Goal: Information Seeking & Learning: Learn about a topic

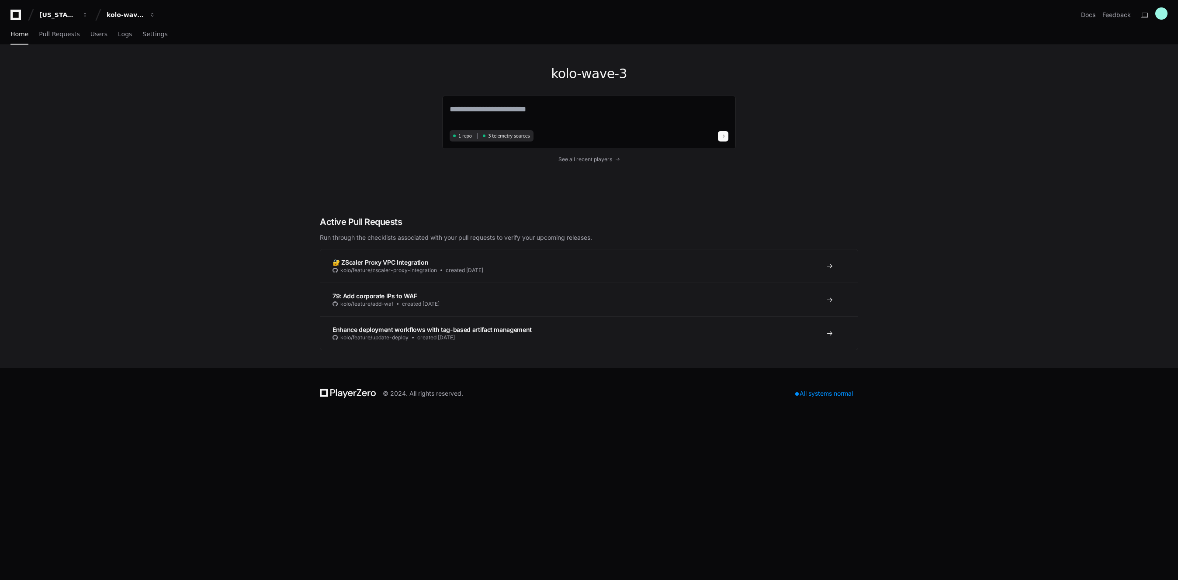
click at [315, 85] on div "kolo-wave-3 1 repo 3 telemetry sources See all recent players" at bounding box center [588, 121] width 559 height 153
click at [100, 35] on span "Users" at bounding box center [98, 33] width 17 height 5
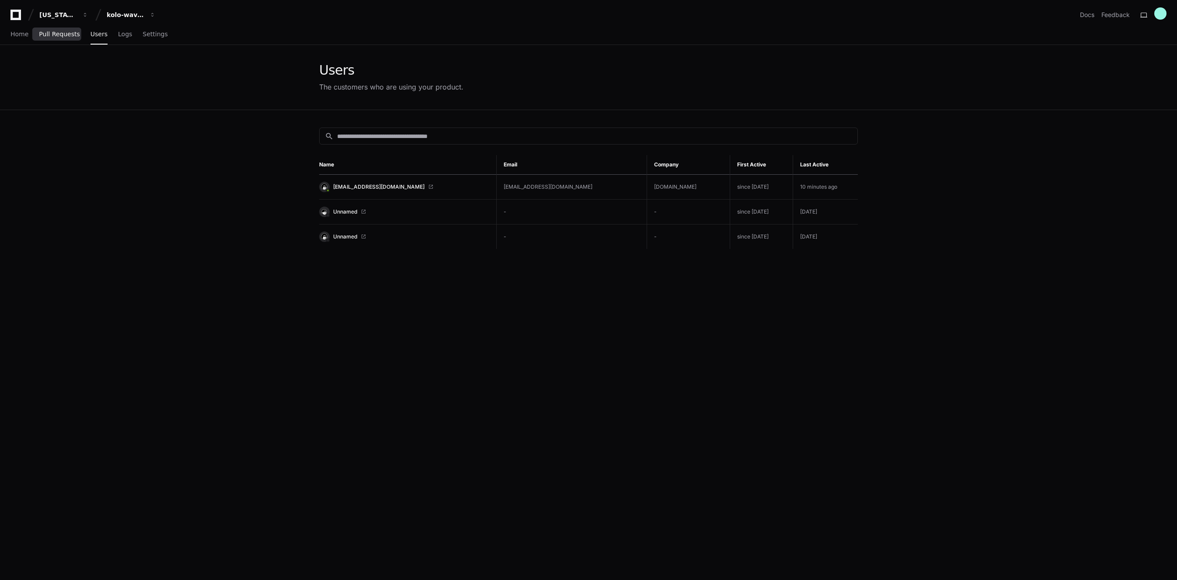
click at [70, 31] on span "Pull Requests" at bounding box center [59, 33] width 41 height 5
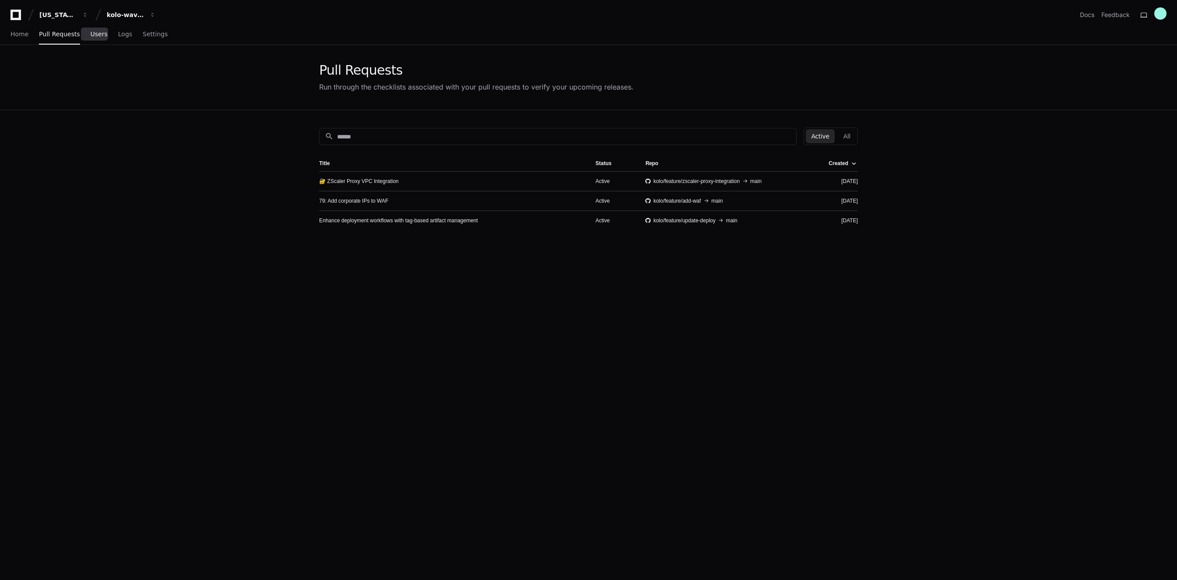
click at [92, 35] on span "Users" at bounding box center [98, 33] width 17 height 5
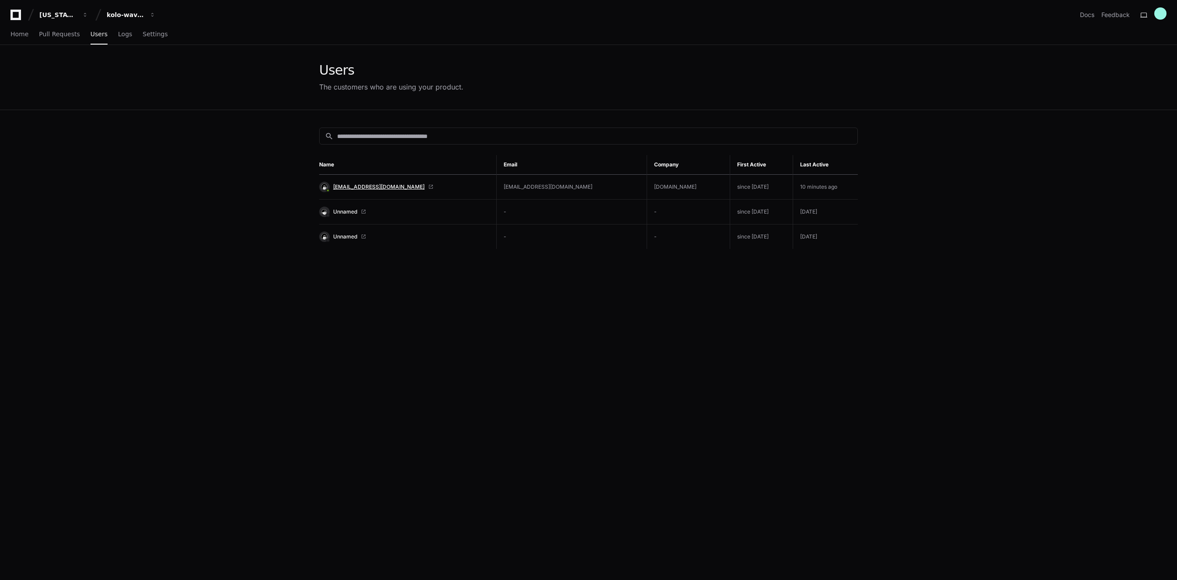
click at [366, 186] on span "[EMAIL_ADDRESS][DOMAIN_NAME]" at bounding box center [378, 187] width 91 height 7
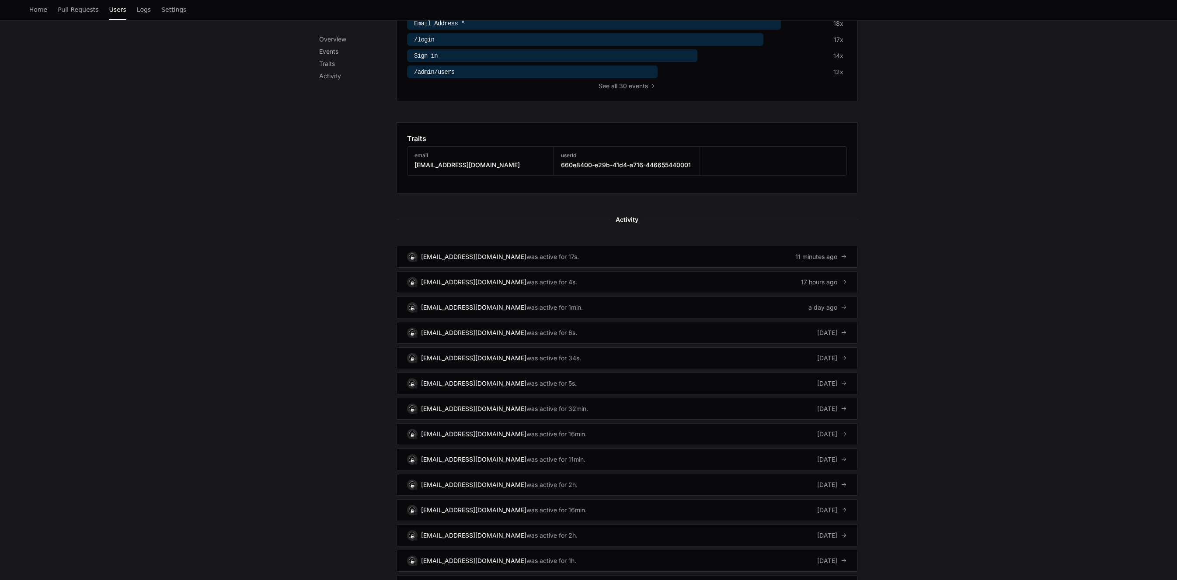
scroll to position [417, 0]
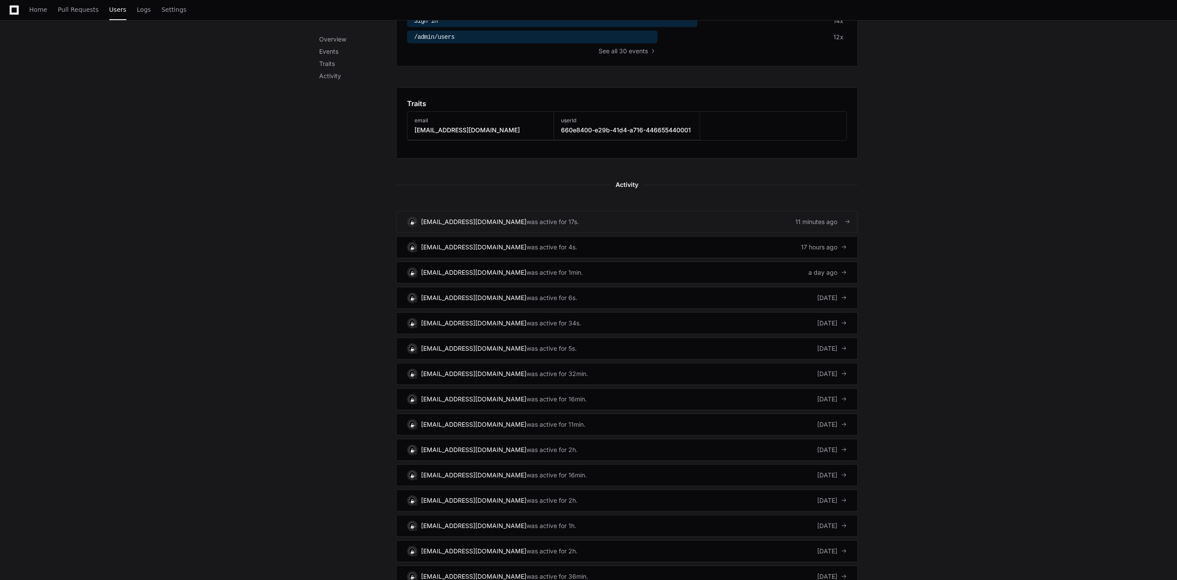
click at [538, 222] on link "admin@kolo.com was active for 17s. 11 minutes ago" at bounding box center [627, 222] width 462 height 22
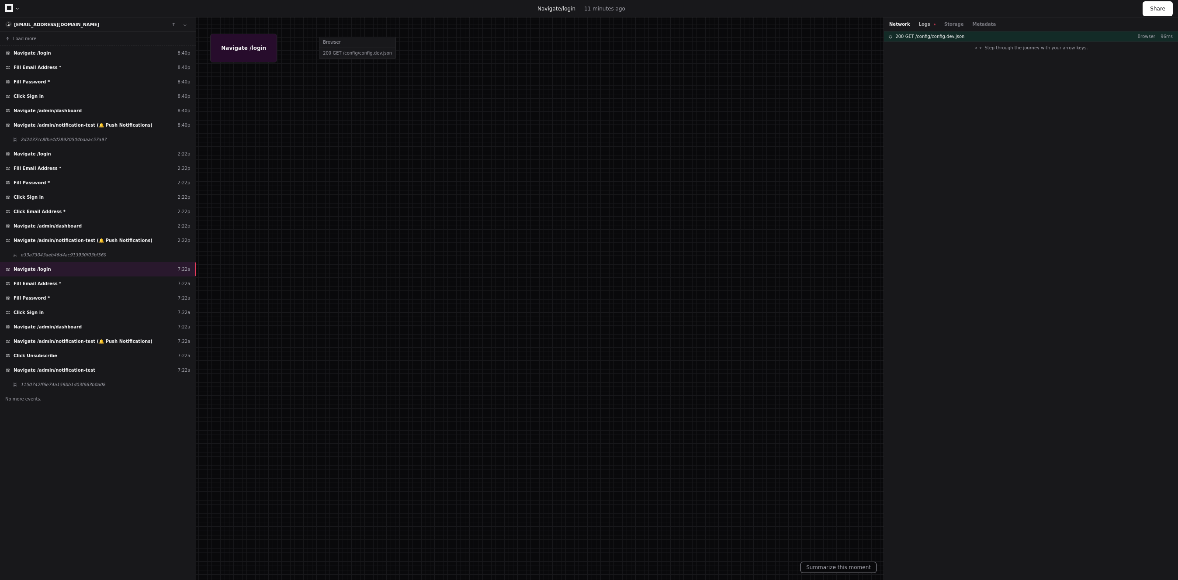
click at [920, 25] on button "Logs" at bounding box center [927, 24] width 17 height 7
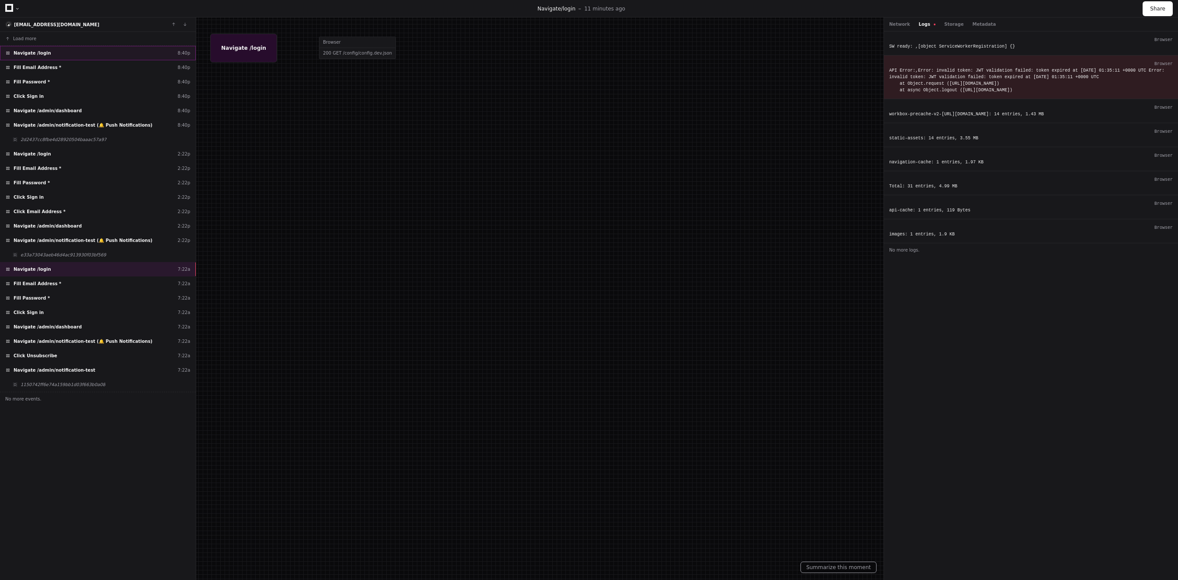
click at [81, 52] on div "Navigate /login 8:40p" at bounding box center [98, 53] width 196 height 14
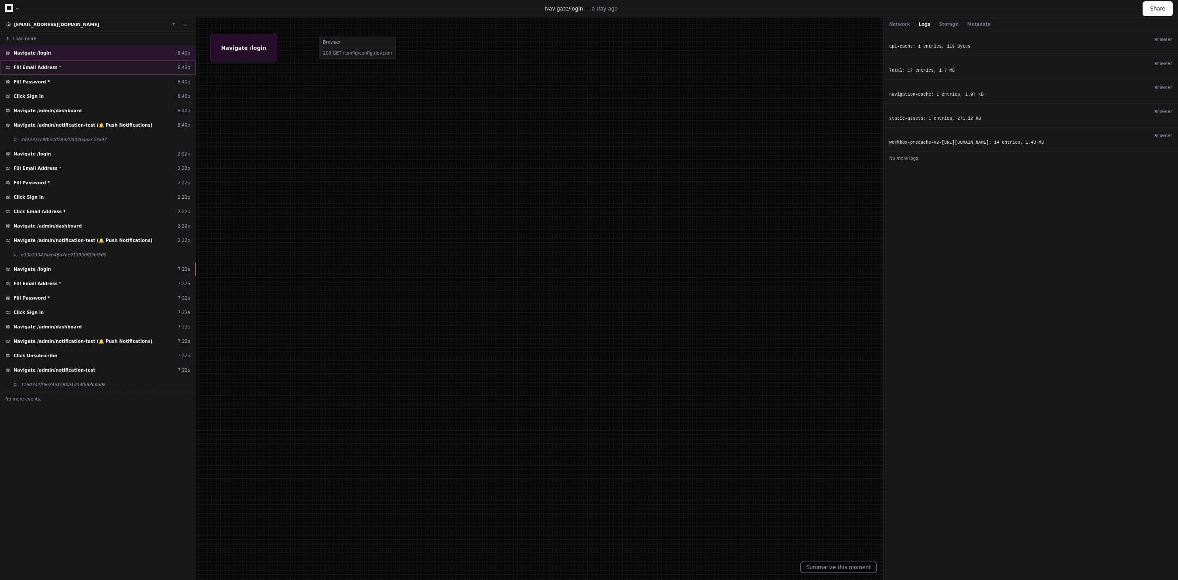
click at [64, 64] on div "Fill Email Address * 8:40p" at bounding box center [98, 67] width 196 height 14
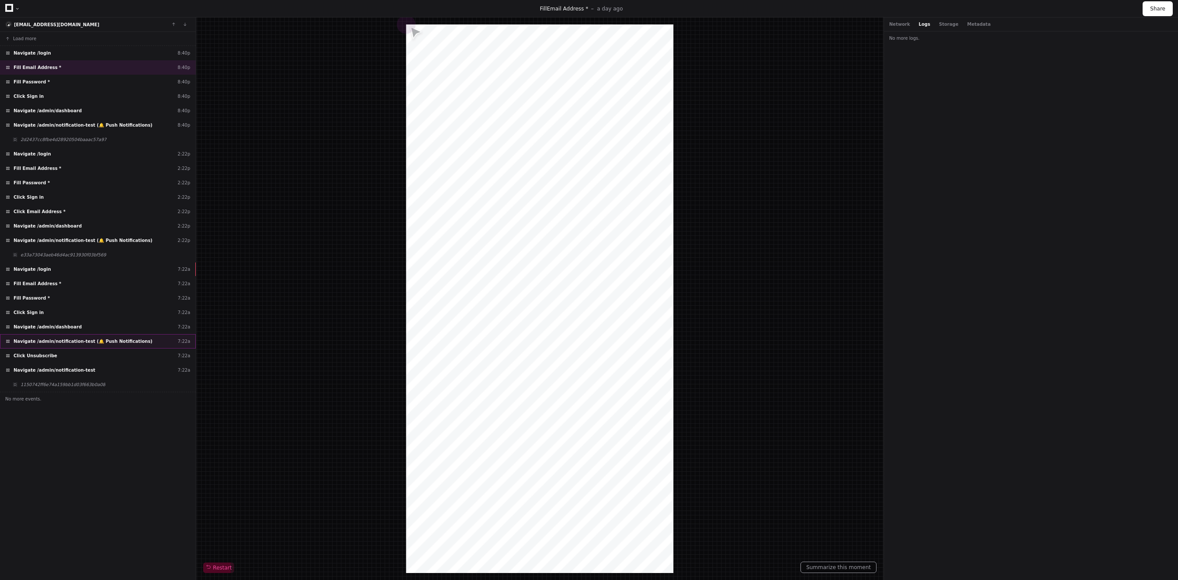
click at [138, 340] on span "Navigate /admin/notification-test (🔔 Push Notifications)" at bounding box center [83, 341] width 139 height 7
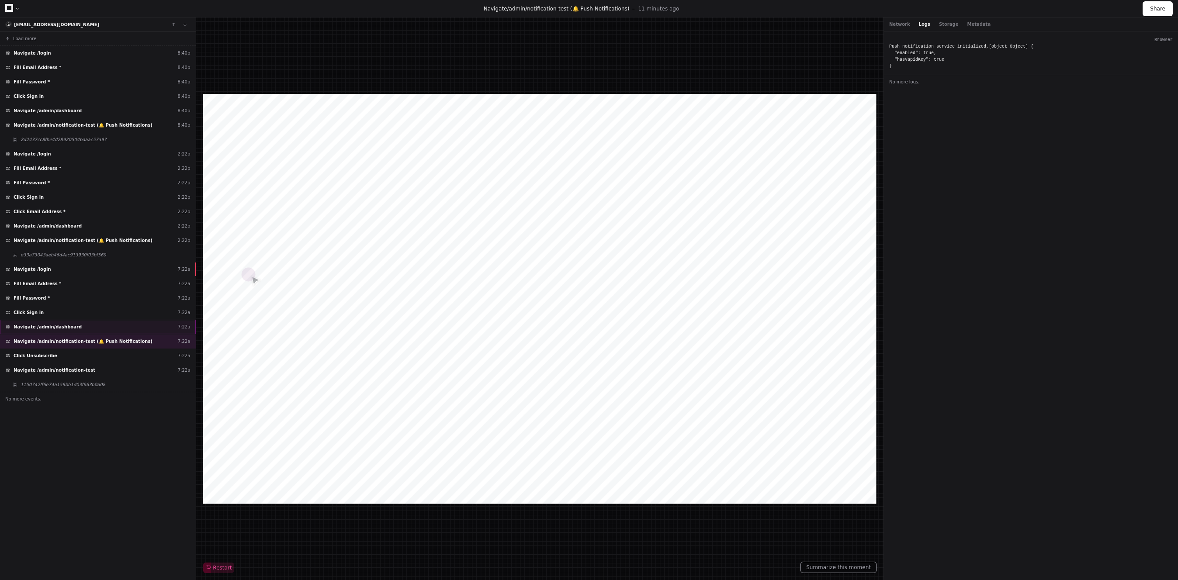
click at [135, 330] on div "Navigate /admin/dashboard 7:22a" at bounding box center [98, 327] width 196 height 14
click at [142, 342] on div "Navigate /admin/notification-test (🔔 Push Notifications) 7:22a" at bounding box center [98, 341] width 196 height 14
click at [130, 351] on div "Click Unsubscribe 7:22a" at bounding box center [98, 356] width 196 height 14
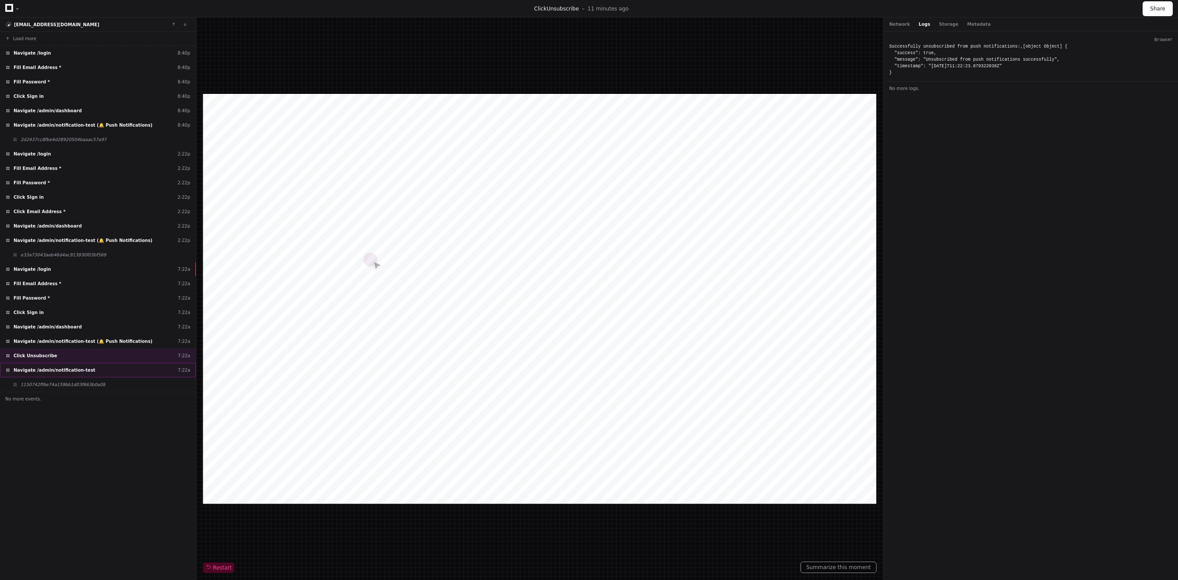
click at [129, 366] on div "Navigate /admin/notification-test 7:22a" at bounding box center [98, 370] width 196 height 14
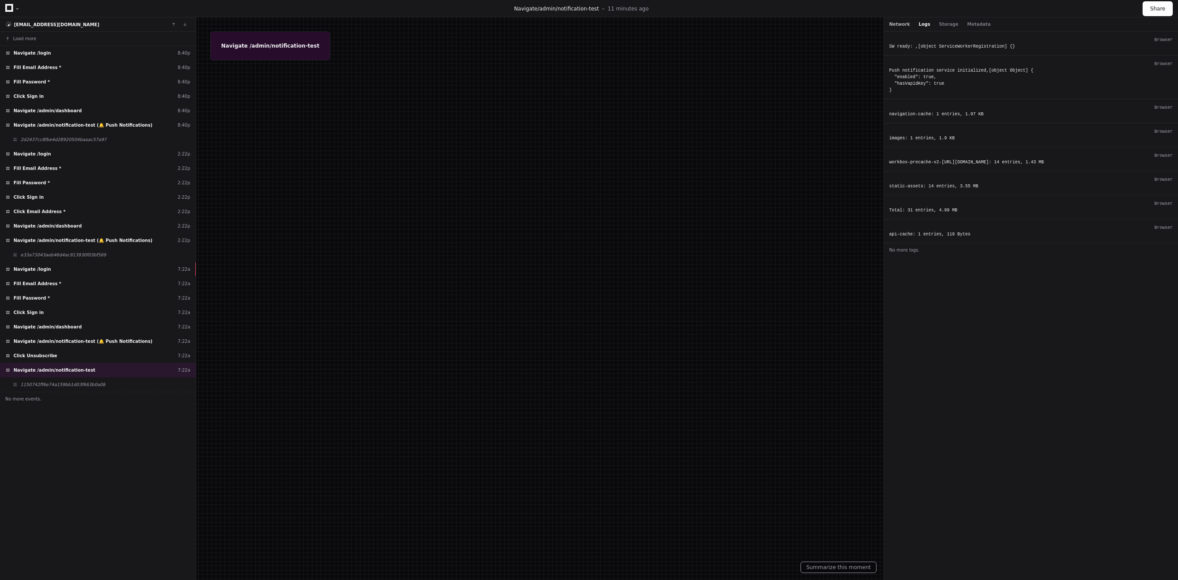
click at [901, 22] on button "Network" at bounding box center [899, 24] width 21 height 7
click at [943, 26] on button "Storage" at bounding box center [948, 24] width 19 height 7
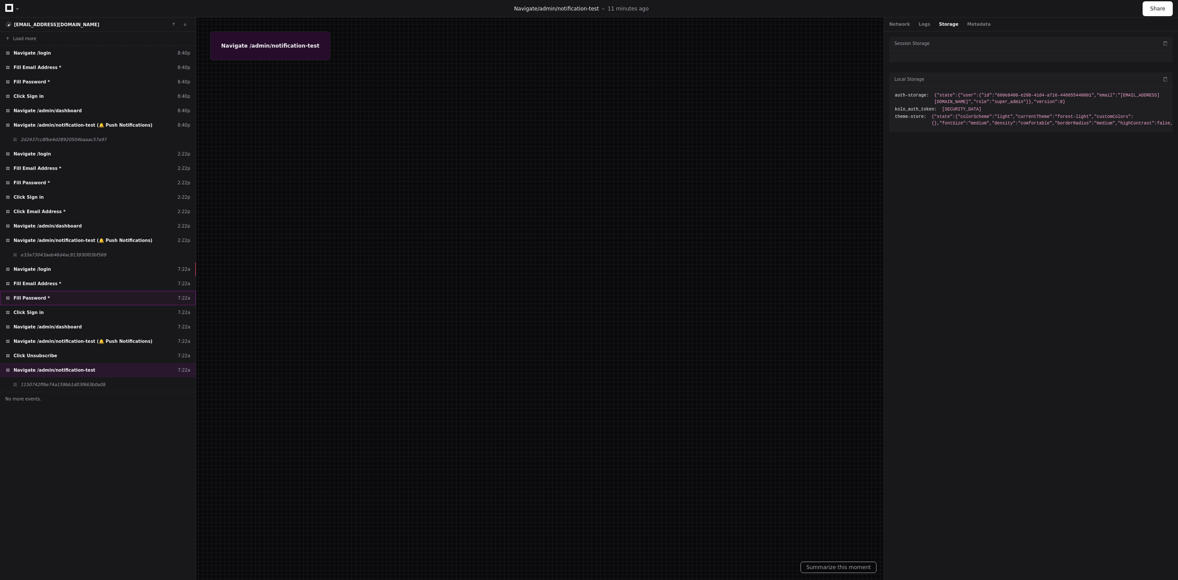
click at [36, 297] on span "Fill Password *" at bounding box center [32, 298] width 36 height 7
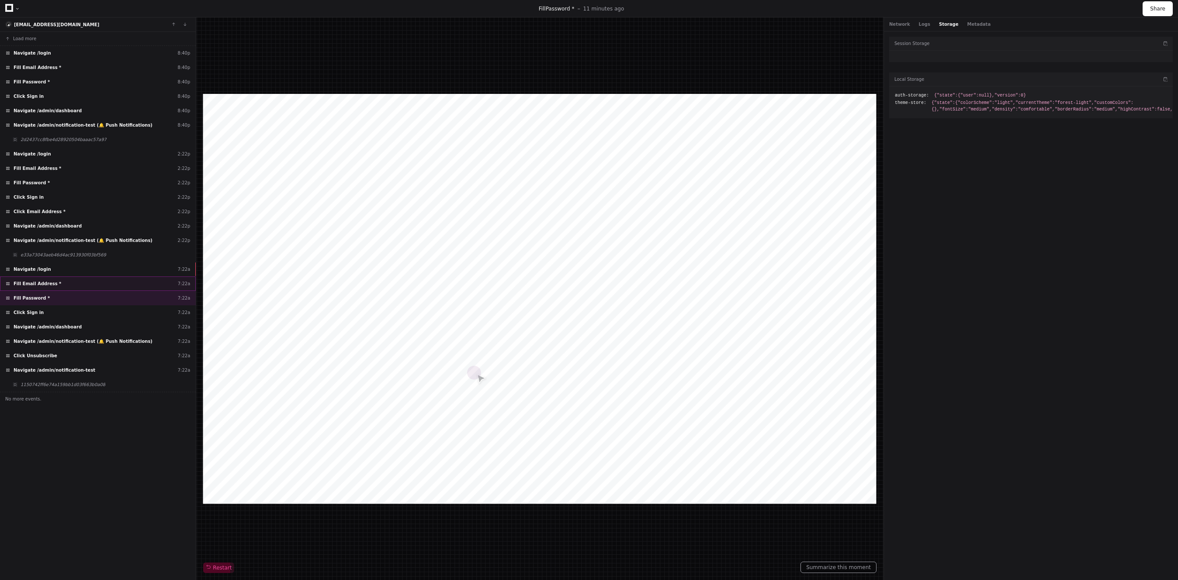
click at [44, 284] on span "Fill Email Address *" at bounding box center [38, 284] width 48 height 7
click at [904, 24] on button "Network" at bounding box center [899, 24] width 21 height 7
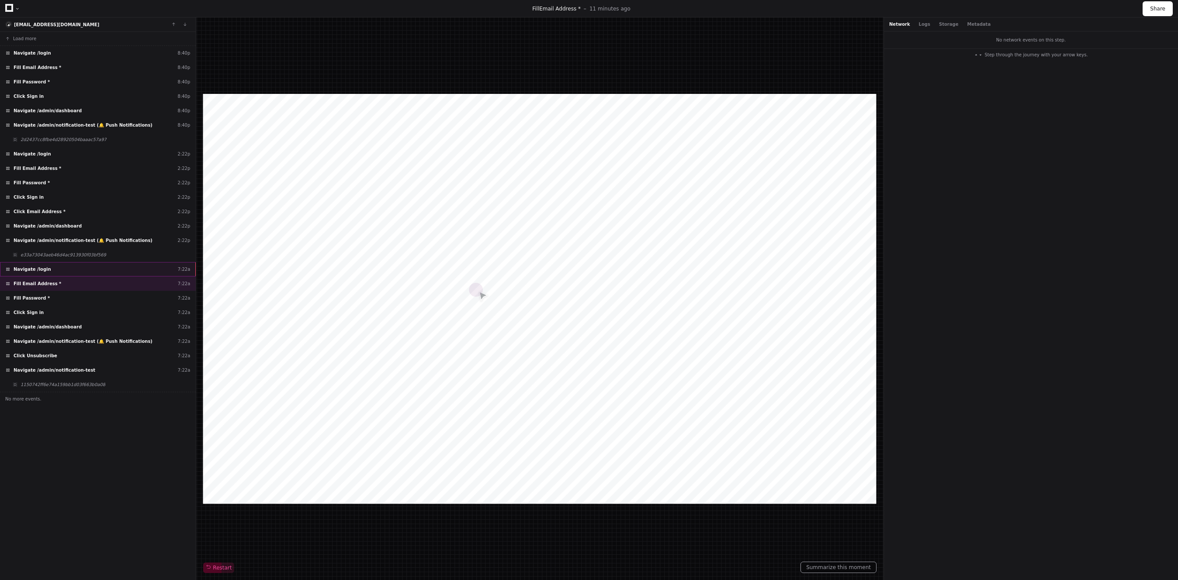
click at [76, 265] on div "Navigate /login 7:22a" at bounding box center [98, 269] width 196 height 14
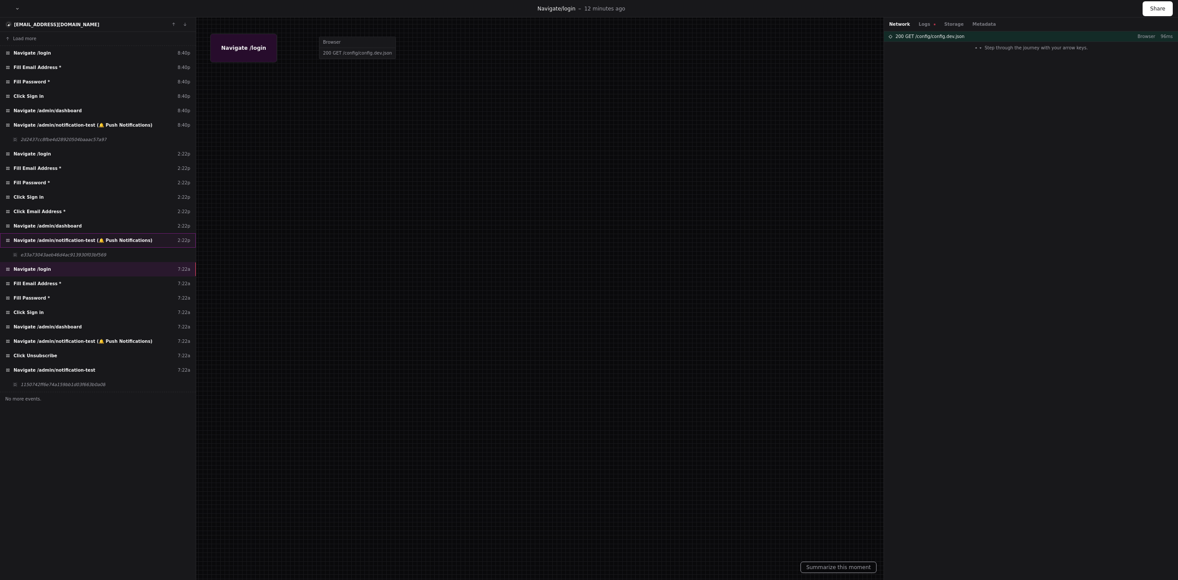
click at [71, 239] on span "Navigate /admin/notification-test (🔔 Push Notifications)" at bounding box center [83, 240] width 139 height 7
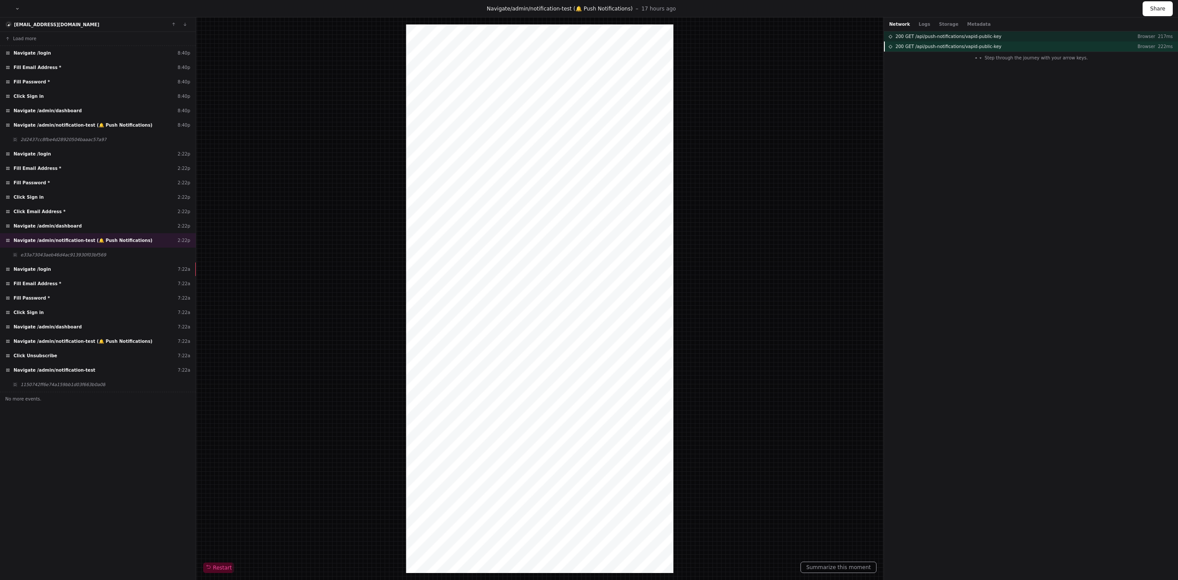
click at [934, 48] on span "200 GET /api/push-notifications/vapid-public-key" at bounding box center [949, 46] width 106 height 7
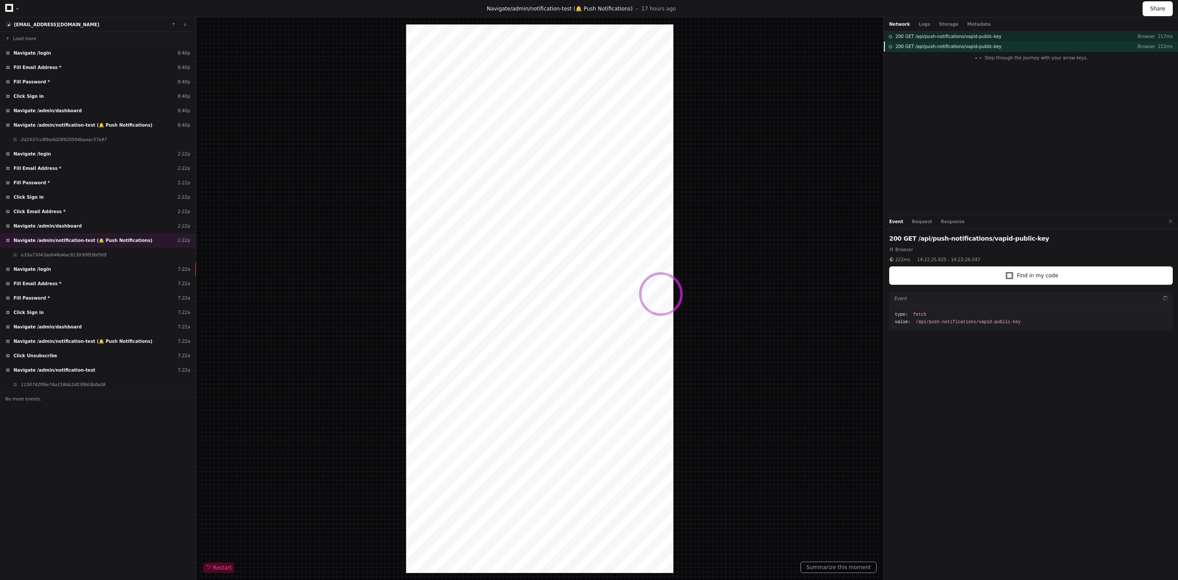
click at [934, 42] on div "200 GET /api/push-notifications/vapid-public-key Browser 222ms" at bounding box center [1031, 47] width 294 height 10
click at [935, 39] on span "200 GET /api/push-notifications/vapid-public-key" at bounding box center [949, 36] width 106 height 7
click at [936, 48] on span "200 GET /api/push-notifications/vapid-public-key" at bounding box center [949, 46] width 106 height 7
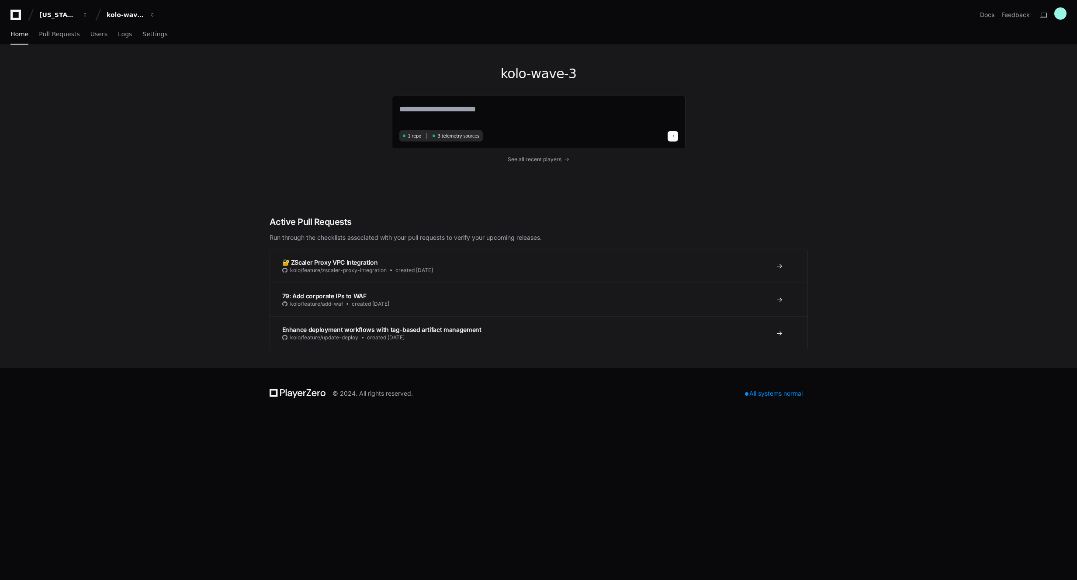
click at [167, 72] on div "kolo-wave-3 1 repo 3 telemetry sources See all recent players" at bounding box center [538, 121] width 1077 height 153
click at [91, 32] on span "Users" at bounding box center [98, 33] width 17 height 5
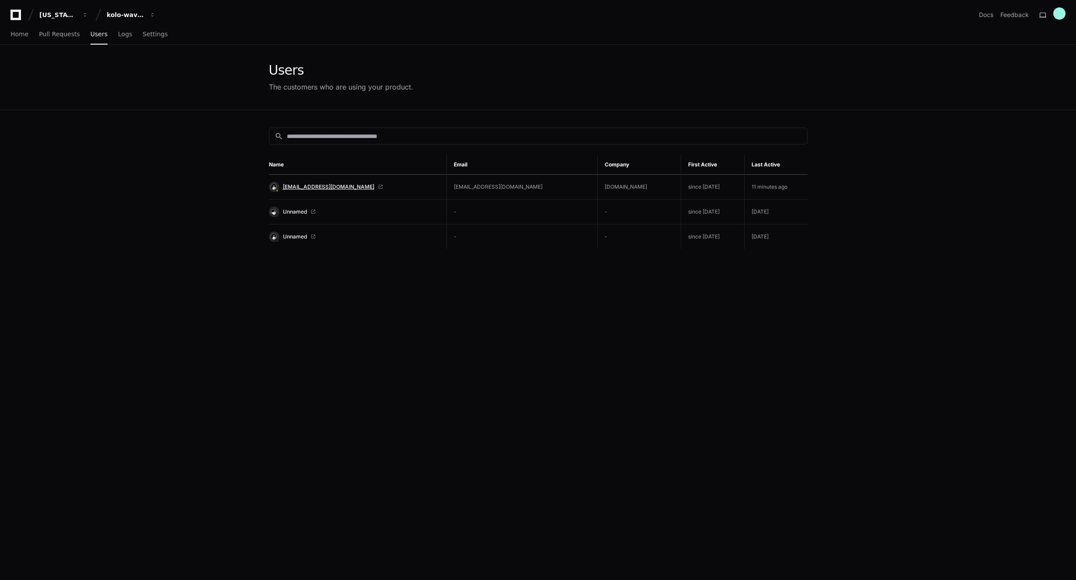
click at [301, 187] on span "[EMAIL_ADDRESS][DOMAIN_NAME]" at bounding box center [328, 187] width 91 height 7
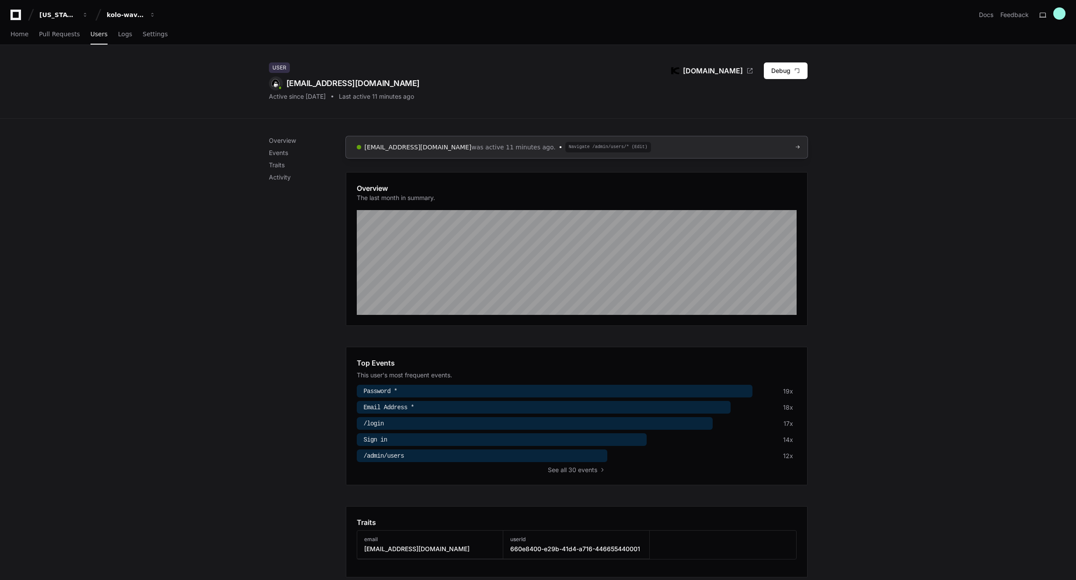
click at [565, 146] on span "Navigate /admin/users/* (Edit)" at bounding box center [608, 147] width 86 height 10
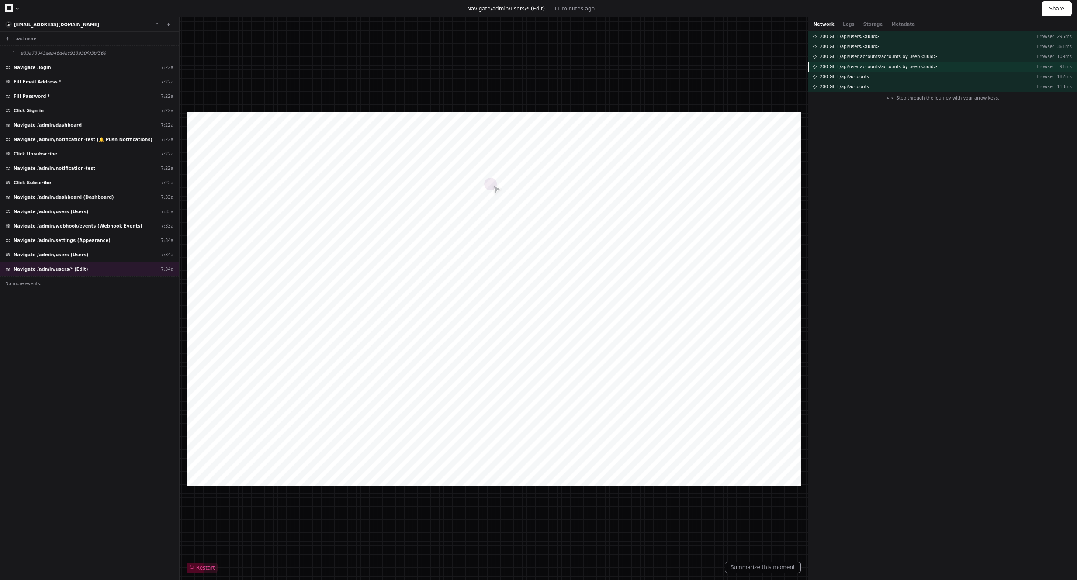
click at [871, 69] on span "200 GET /api/user-accounts/accounts-by-user/<uuid>" at bounding box center [879, 66] width 118 height 7
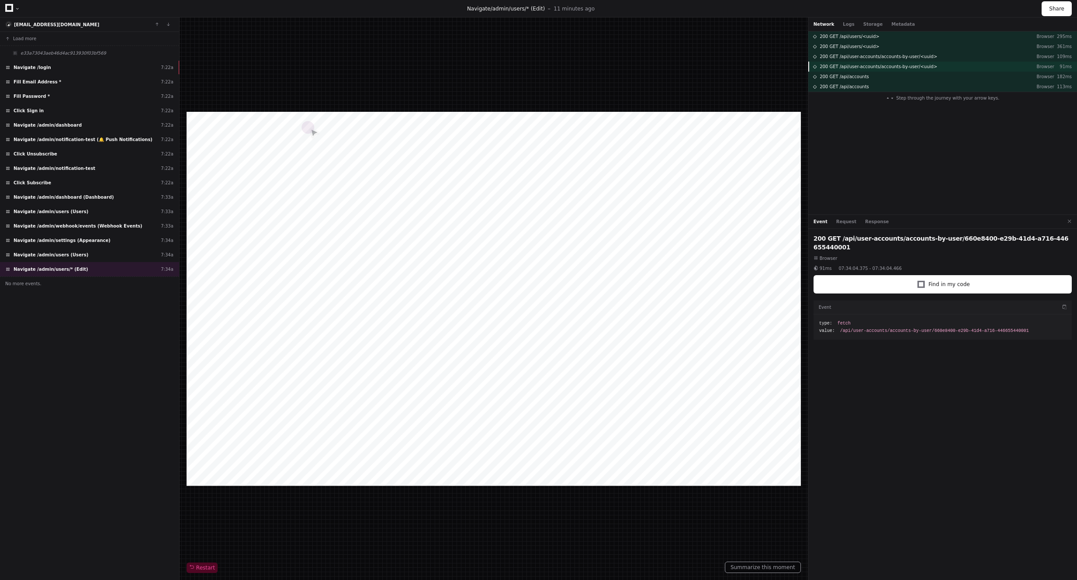
click at [872, 62] on div "200 GET /api/user-accounts/accounts-by-user/<uuid> Browser 91ms" at bounding box center [943, 67] width 269 height 10
click at [875, 54] on span "200 GET /api/user-accounts/accounts-by-user/<uuid>" at bounding box center [879, 56] width 118 height 7
click at [875, 49] on span "200 GET /api/users/<uuid>" at bounding box center [850, 46] width 60 height 7
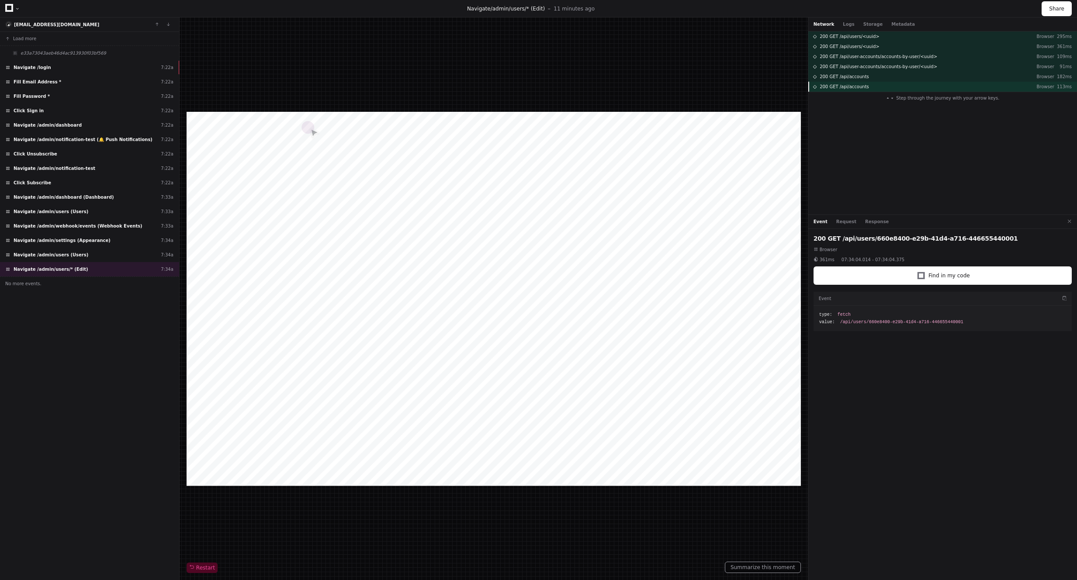
click at [877, 87] on div "200 GET /api/accounts Browser 113ms" at bounding box center [943, 87] width 269 height 10
click at [875, 79] on div "200 GET /api/accounts Browser 182ms" at bounding box center [943, 77] width 269 height 10
click at [829, 249] on span "Browser" at bounding box center [829, 249] width 18 height 7
click at [815, 249] on span at bounding box center [816, 249] width 4 height 4
click at [837, 222] on button "Request" at bounding box center [847, 222] width 20 height 7
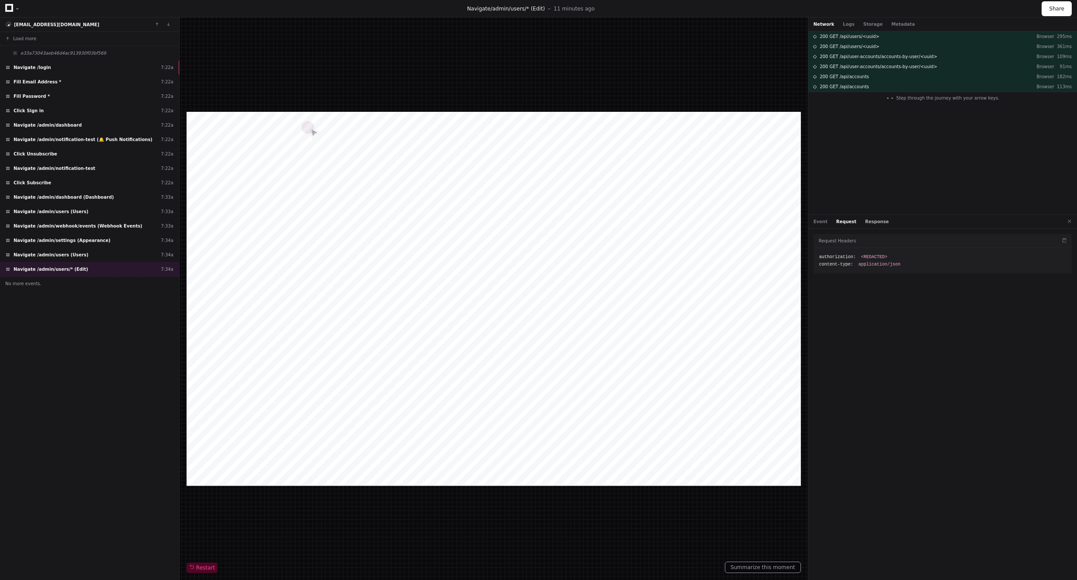
click at [865, 221] on button "Response" at bounding box center [877, 222] width 24 height 7
click at [822, 308] on span ":" at bounding box center [822, 307] width 6 height 5
click at [827, 320] on span "pagination :" at bounding box center [842, 321] width 32 height 7
click at [826, 315] on span "accounts :" at bounding box center [839, 314] width 27 height 7
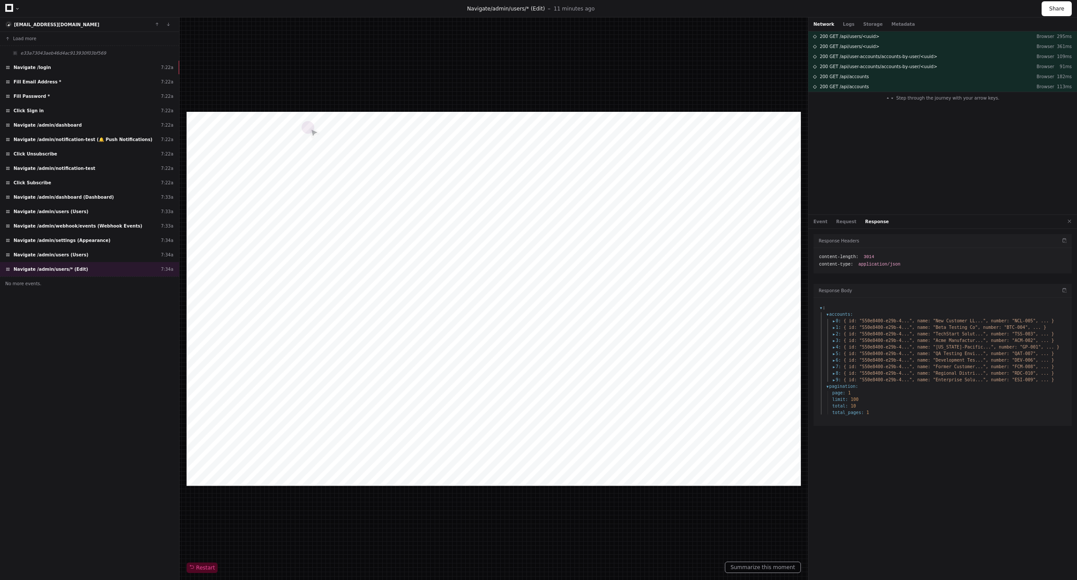
click at [833, 319] on span "0 :" at bounding box center [837, 321] width 9 height 7
